Goal: Transaction & Acquisition: Purchase product/service

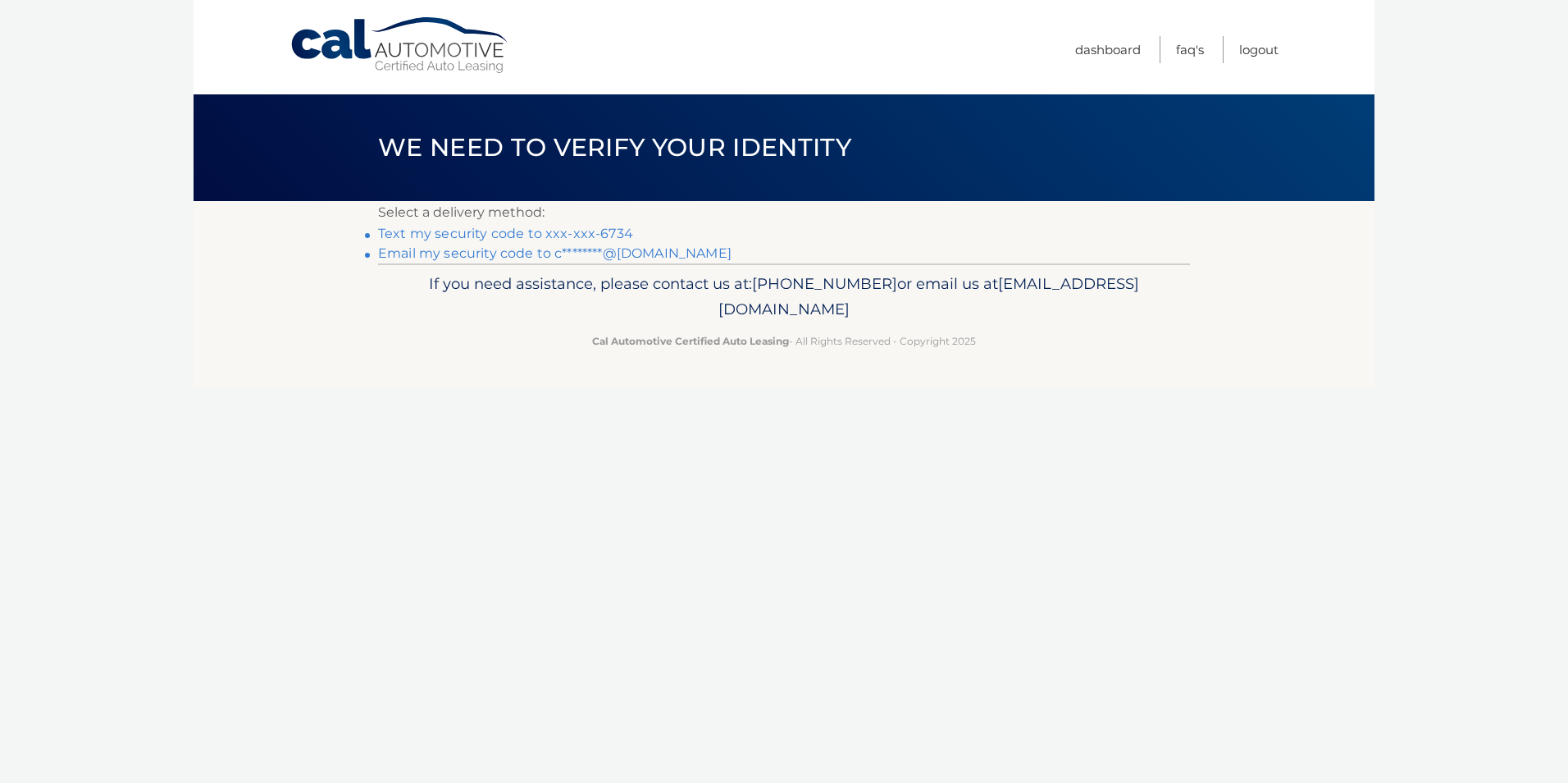
click at [463, 237] on link "Text my security code to xxx-xxx-6734" at bounding box center [505, 233] width 255 height 15
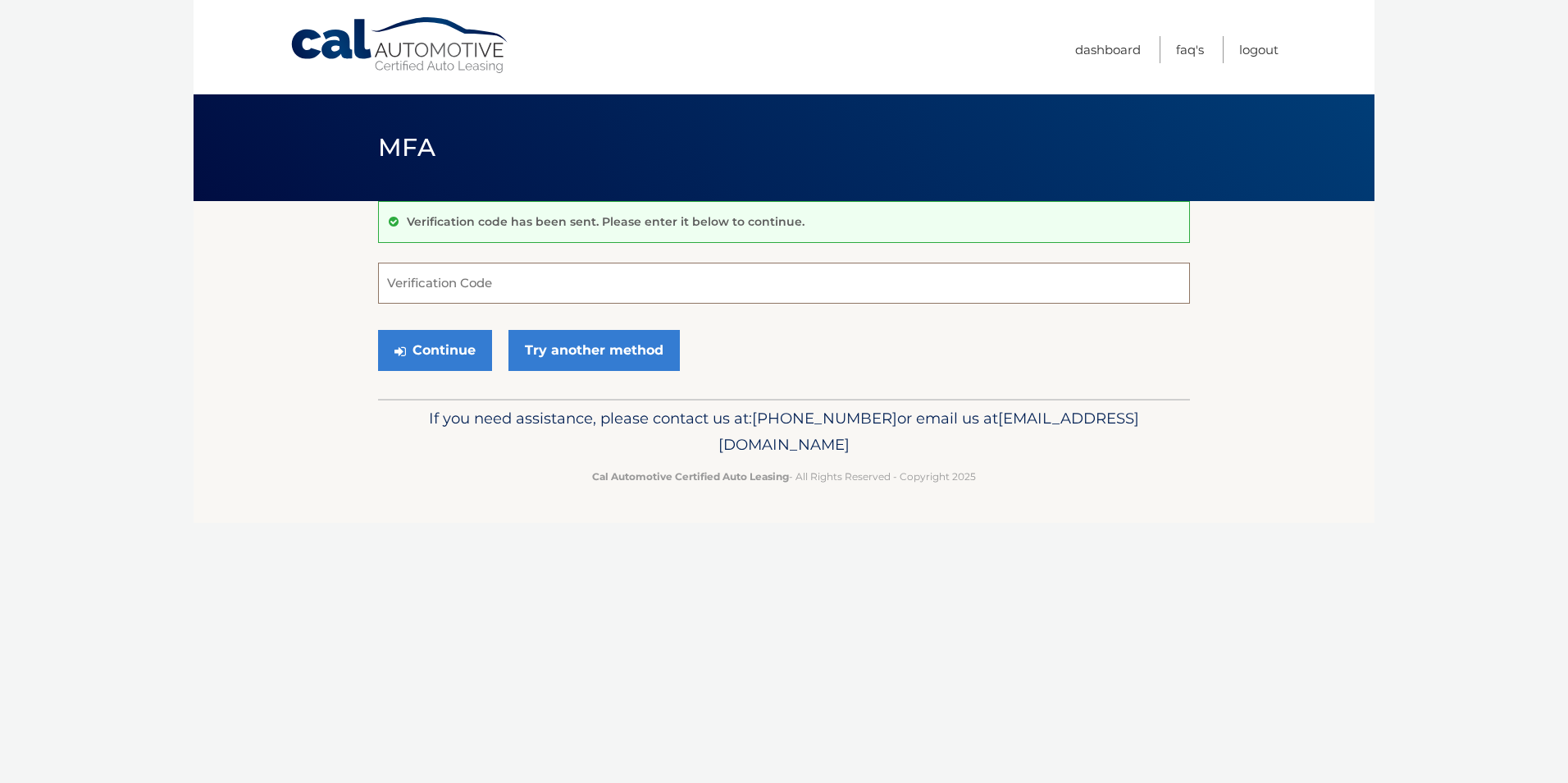
click at [399, 285] on input "Verification Code" at bounding box center [784, 283] width 812 height 41
type input "312730"
drag, startPoint x: 427, startPoint y: 353, endPoint x: 415, endPoint y: 352, distance: 12.0
click at [427, 352] on button "Continue" at bounding box center [434, 349] width 114 height 41
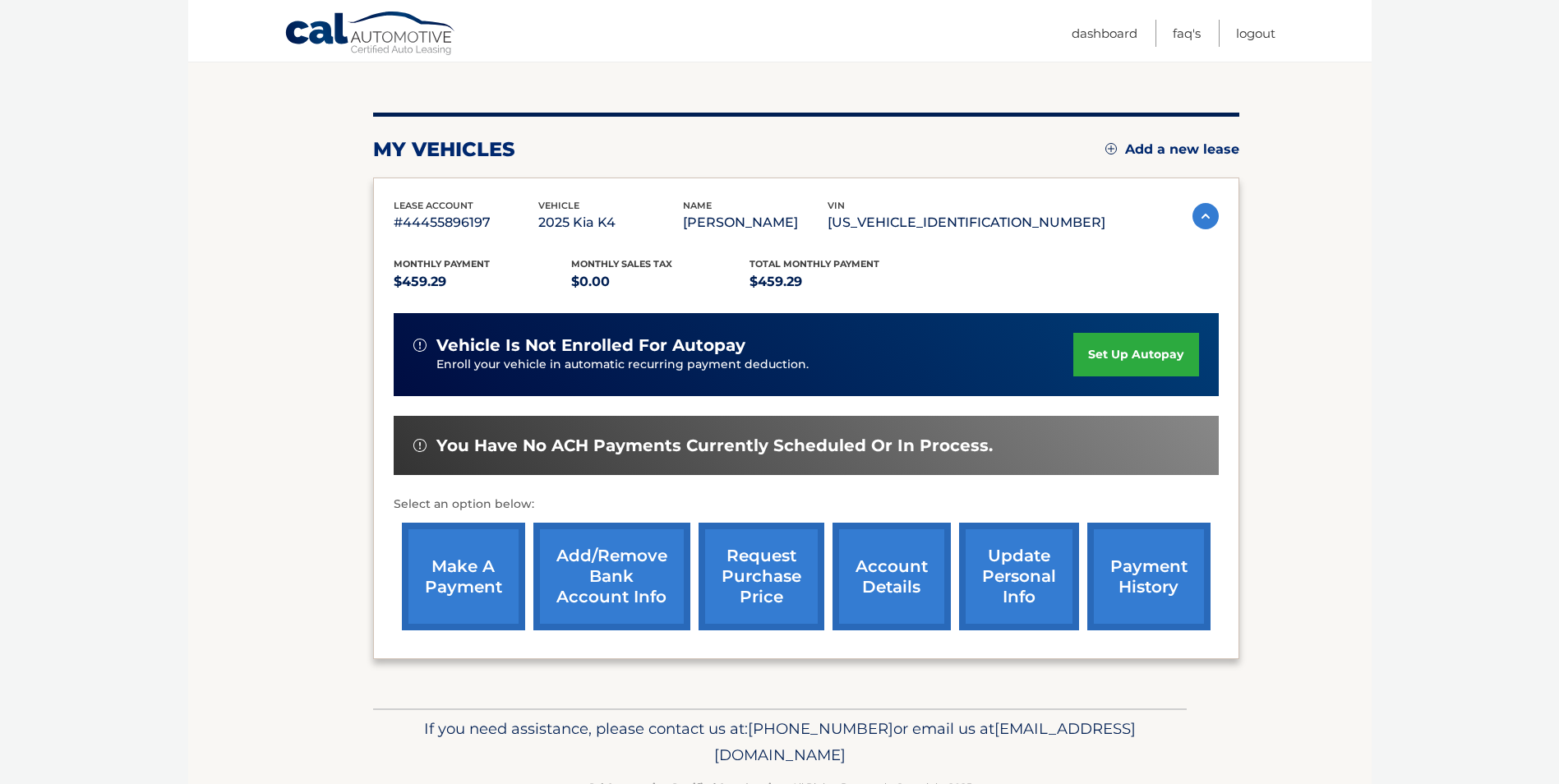
scroll to position [164, 0]
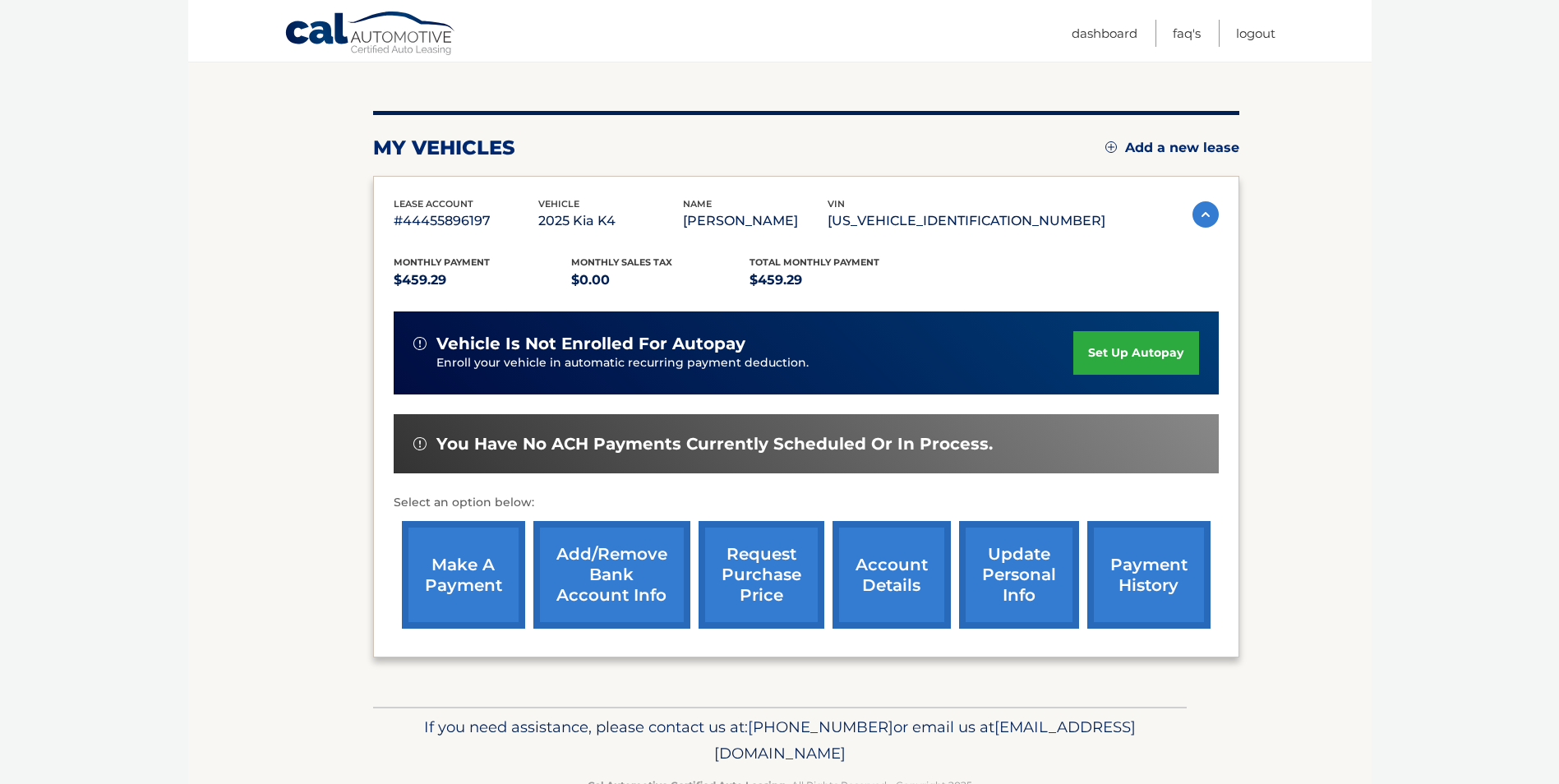
click at [478, 584] on link "make a payment" at bounding box center [463, 575] width 123 height 108
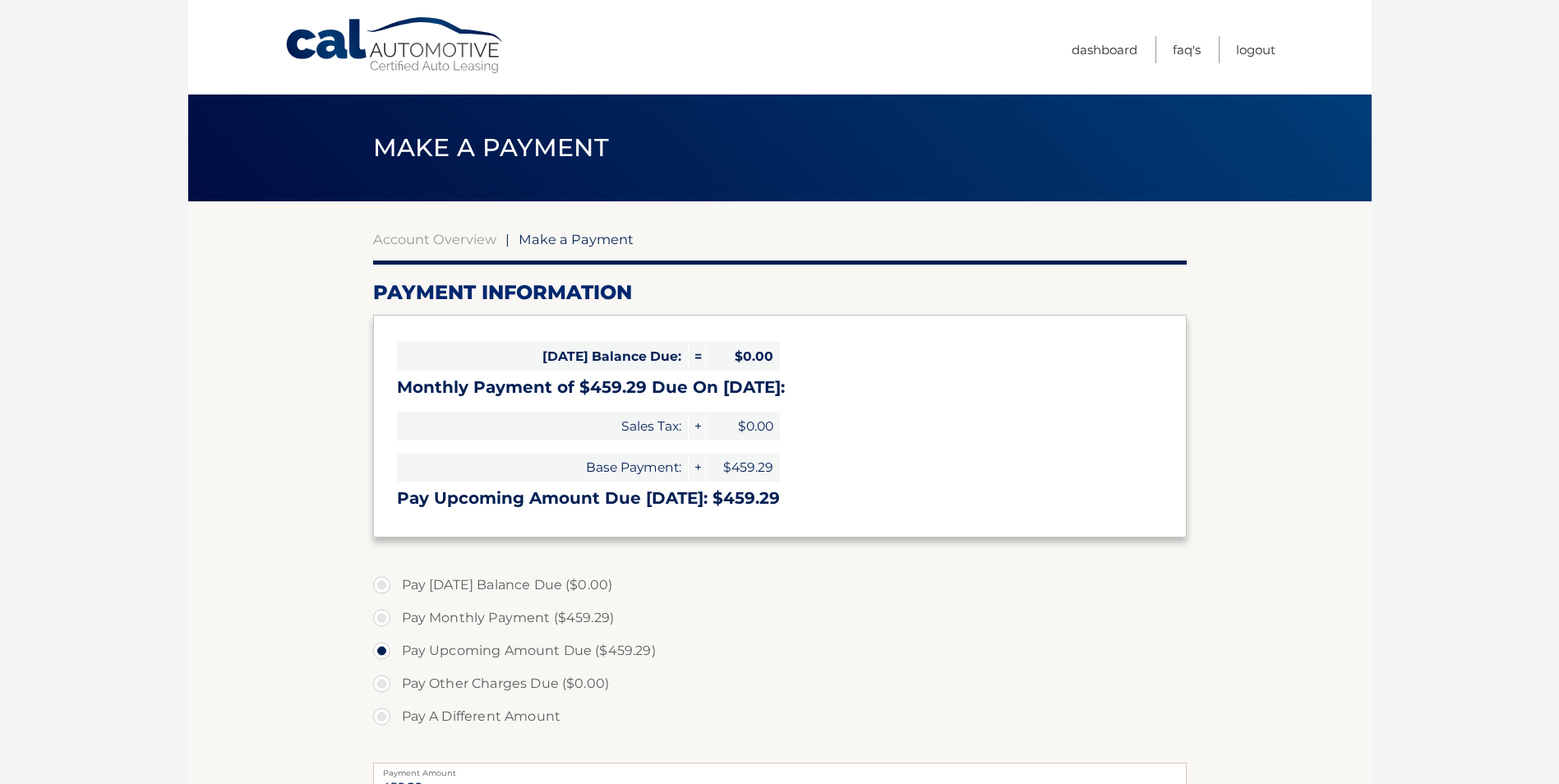
select select "M2RkYWM1ODktNDI5ZC00ZGRmLWE3MWItODQ5MjkyMGY1NGYy"
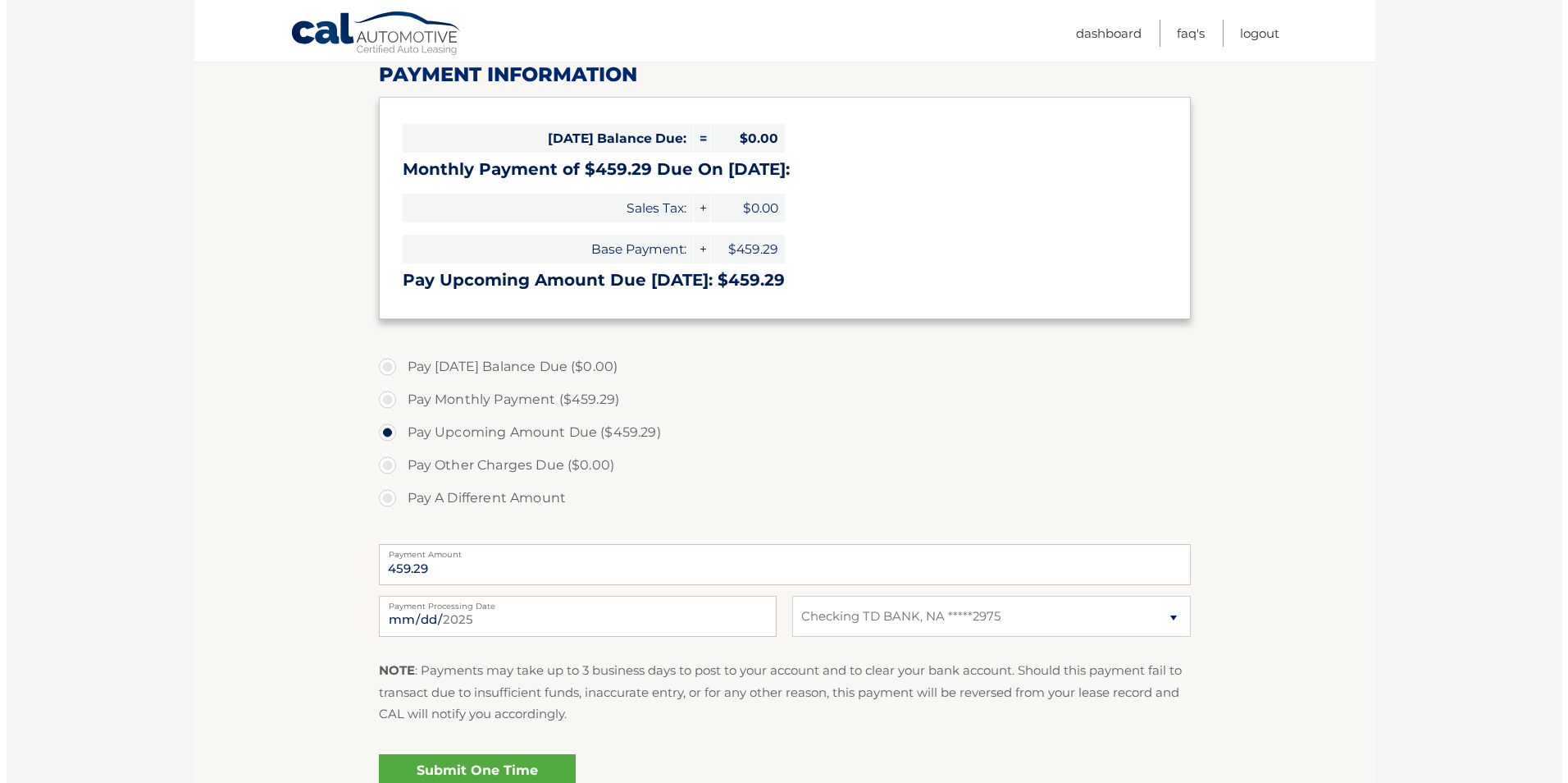
scroll to position [246, 0]
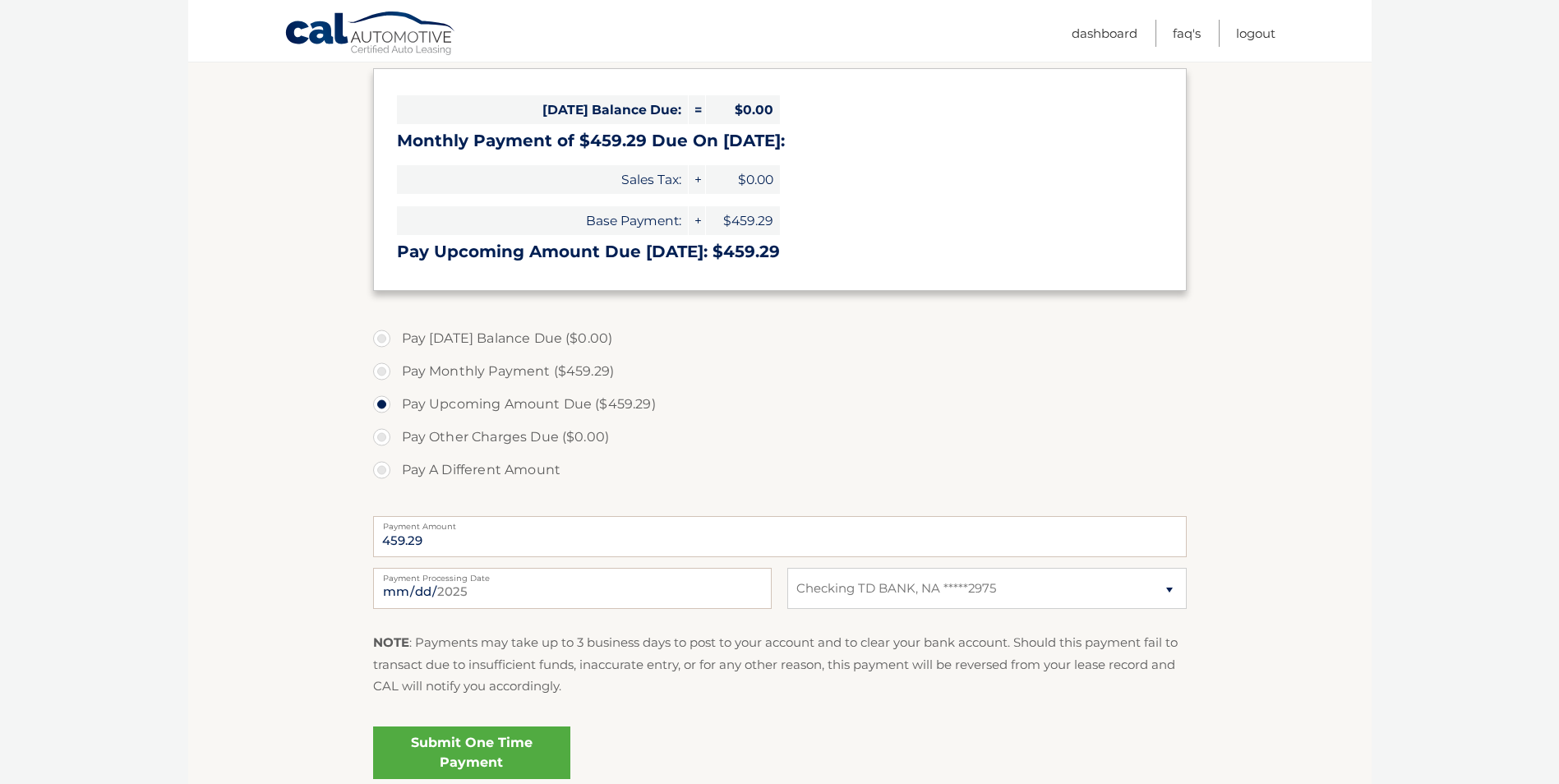
click at [457, 732] on link "Submit One Time Payment" at bounding box center [472, 751] width 197 height 53
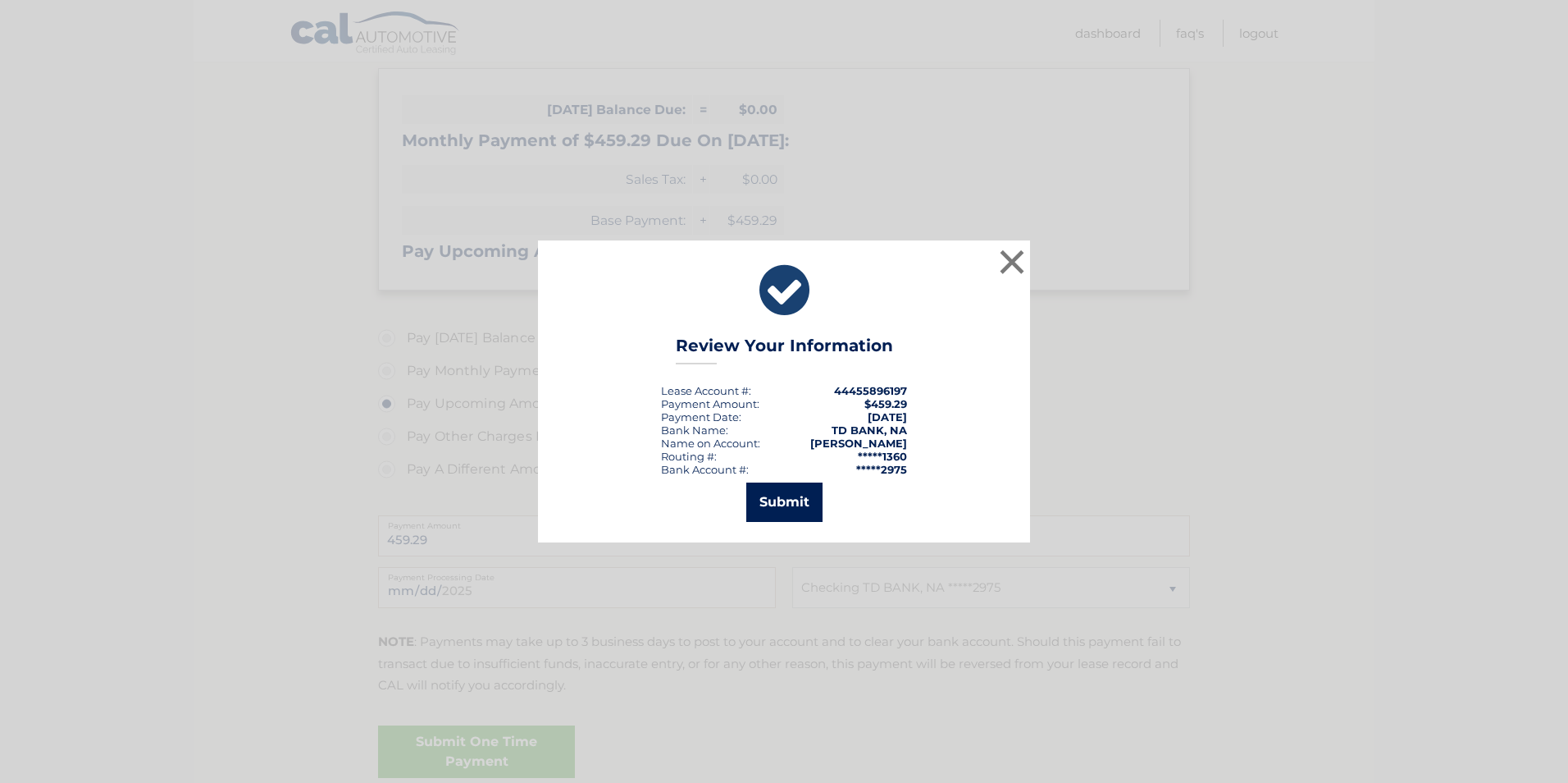
click at [801, 506] on button "Submit" at bounding box center [784, 501] width 76 height 39
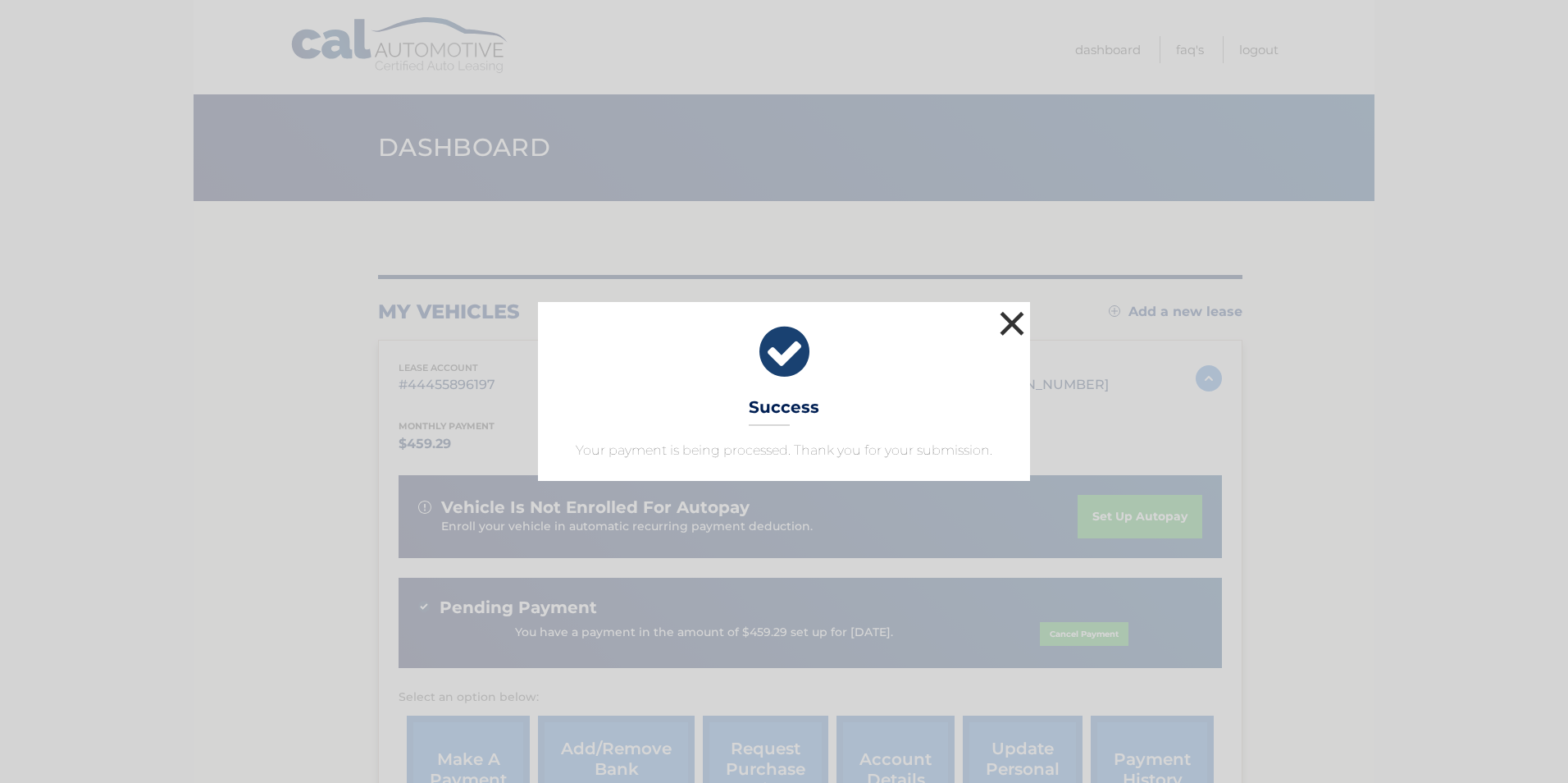
click at [1010, 317] on button "×" at bounding box center [1012, 323] width 32 height 32
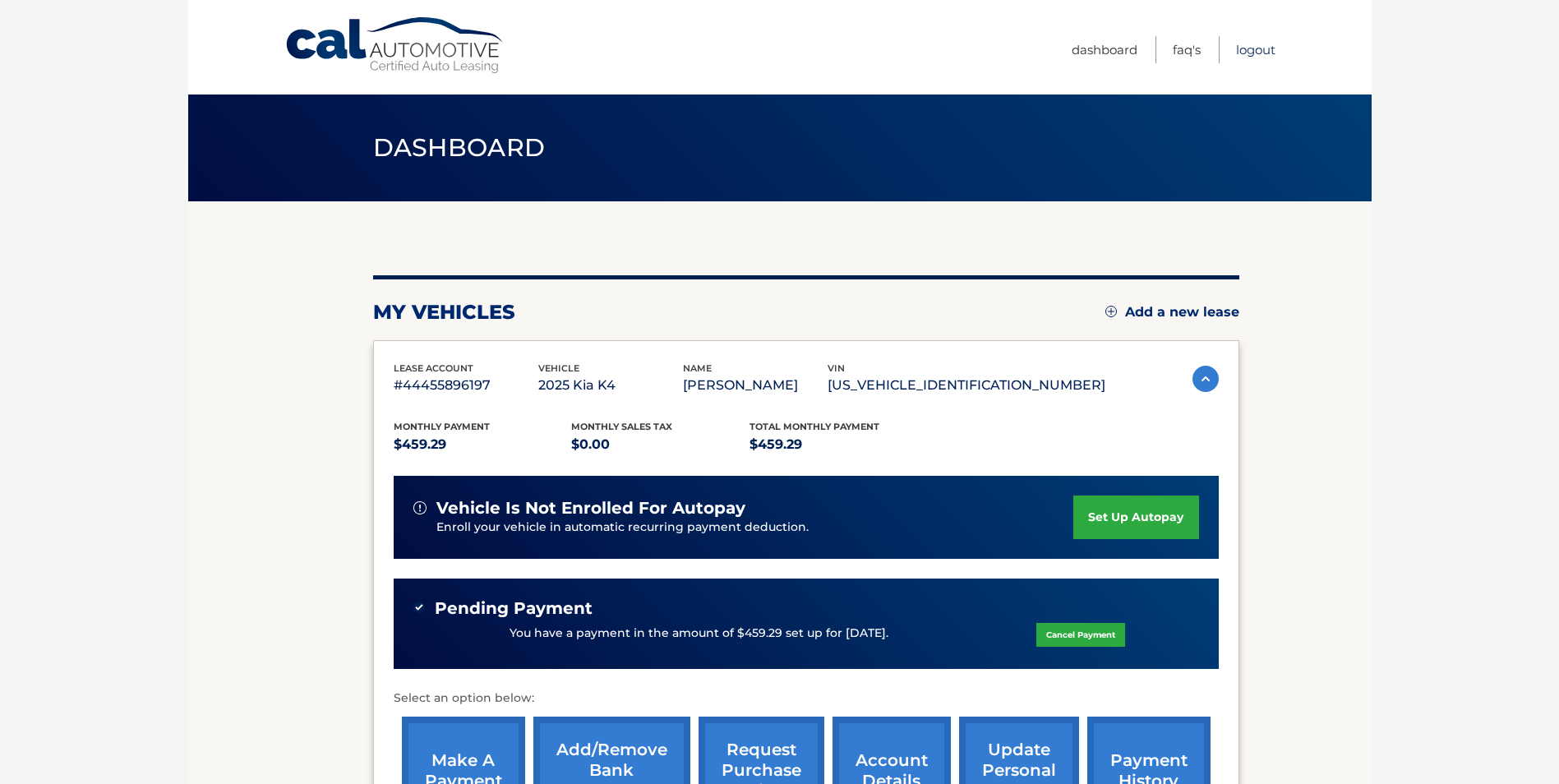
click at [1249, 52] on link "Logout" at bounding box center [1255, 50] width 39 height 27
